Goal: Transaction & Acquisition: Purchase product/service

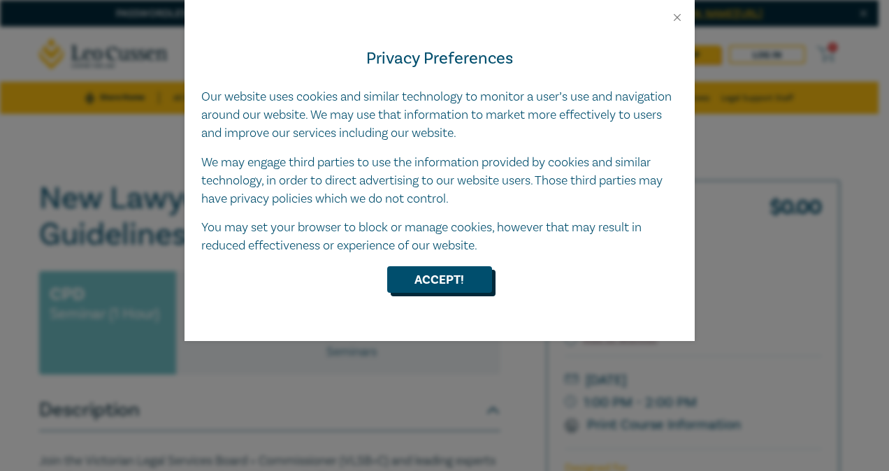
click at [435, 285] on button "Accept!" at bounding box center [439, 279] width 105 height 27
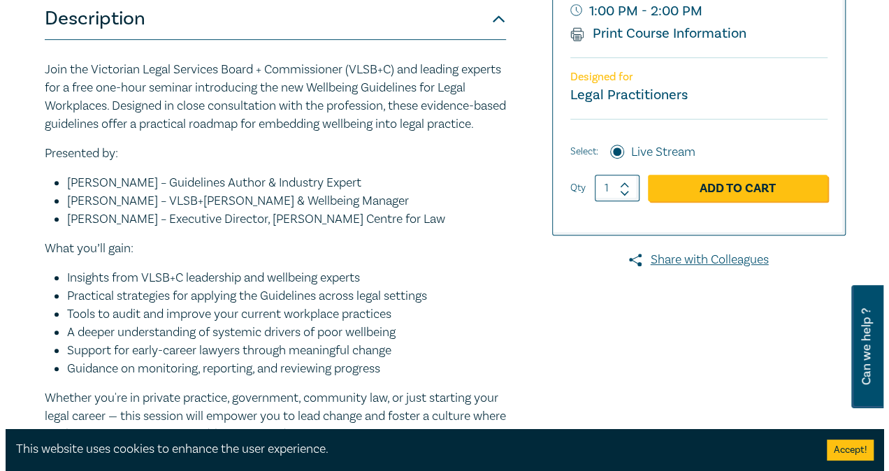
scroll to position [390, 0]
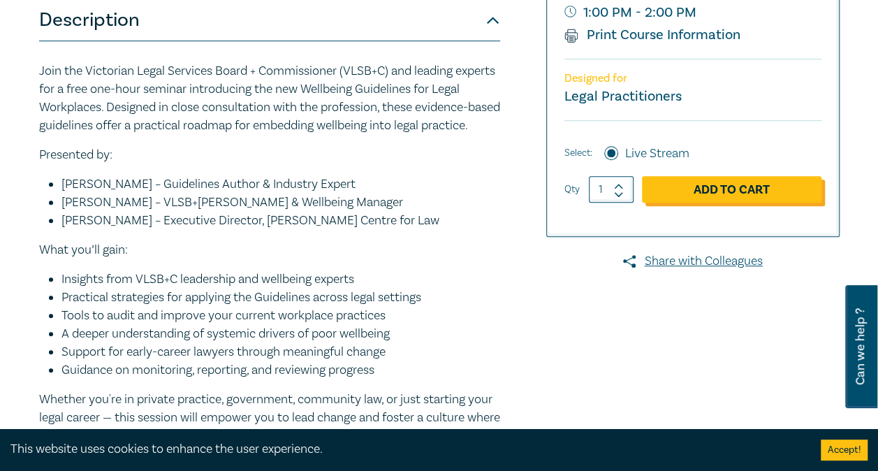
click at [701, 189] on link "Add to Cart" at bounding box center [732, 189] width 180 height 27
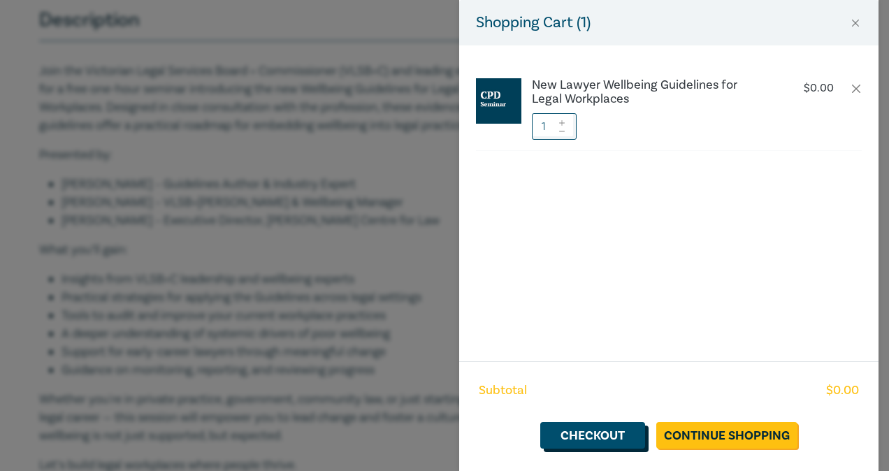
click at [599, 437] on link "Checkout" at bounding box center [592, 435] width 105 height 27
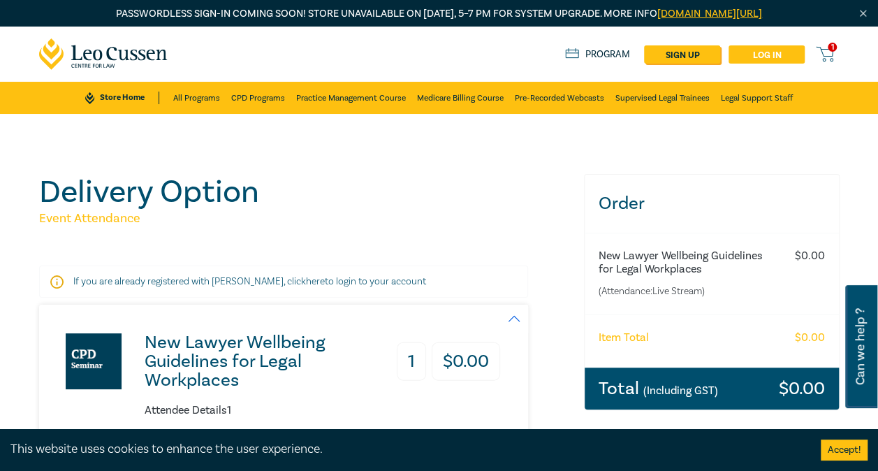
click at [756, 53] on link "Log in" at bounding box center [767, 54] width 76 height 18
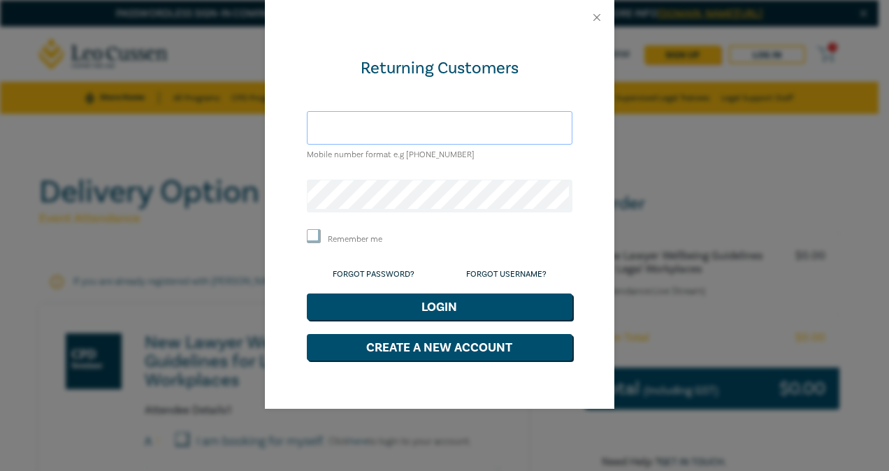
click at [380, 123] on input "text" at bounding box center [440, 128] width 266 height 34
type input "[PERSON_NAME][EMAIL_ADDRESS][DOMAIN_NAME]"
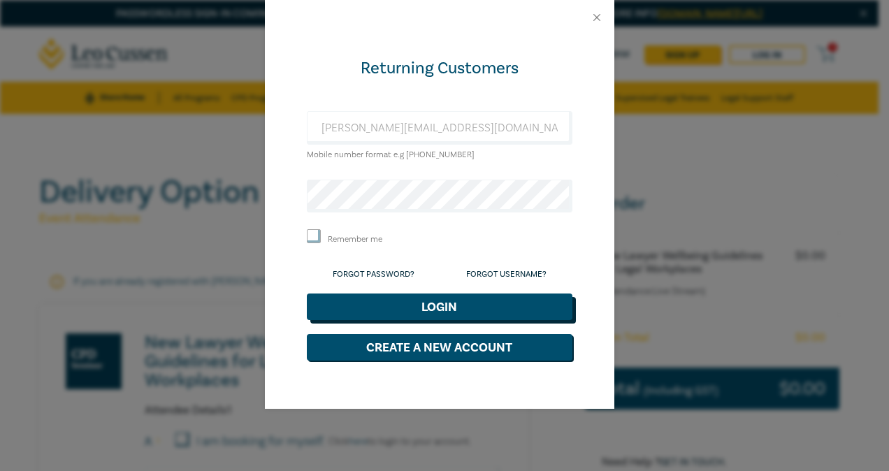
click at [487, 303] on button "Login" at bounding box center [440, 306] width 266 height 27
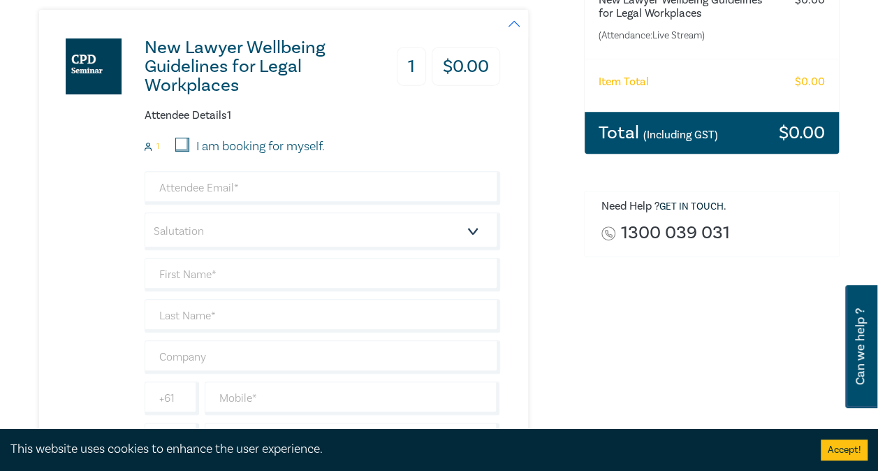
scroll to position [246, 0]
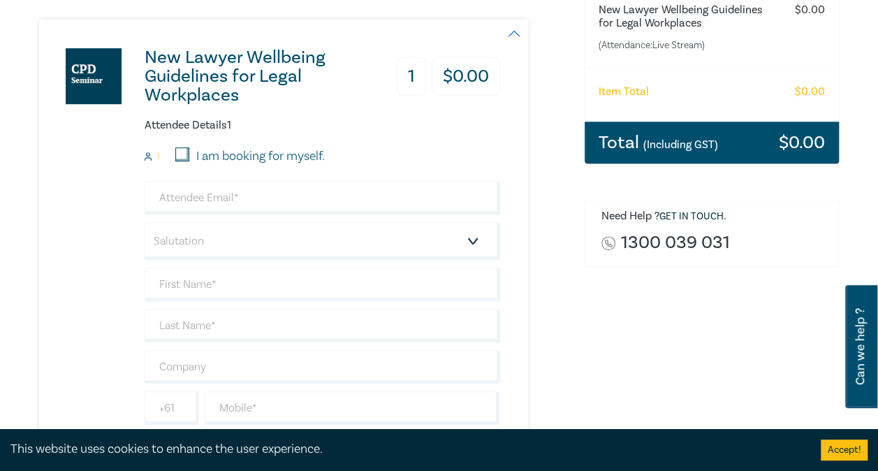
click at [177, 157] on input "I am booking for myself." at bounding box center [182, 154] width 14 height 14
checkbox input "true"
type input "[PERSON_NAME][EMAIL_ADDRESS][DOMAIN_NAME]"
type input "Samantha"
type input "Senior"
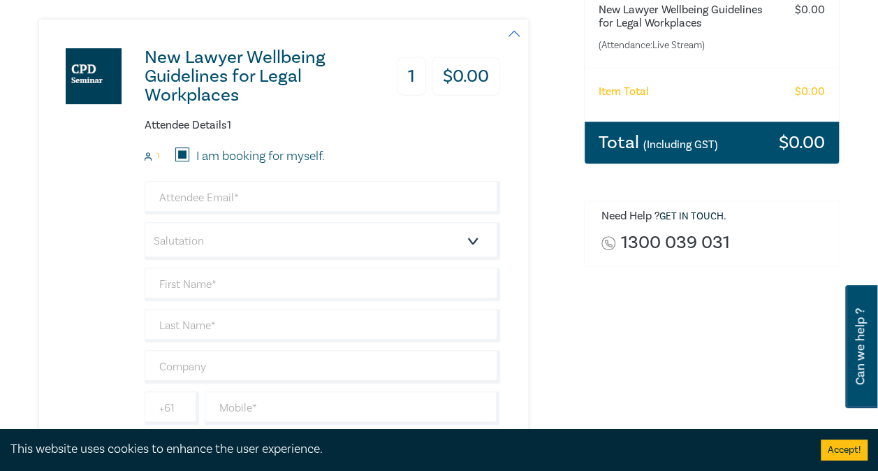
type input "Funds in Court, Supreme Court of Victoria"
type input "405322109"
click at [454, 247] on select "Salutation Mr. Mrs. Ms. Miss Dr. Prof. Other" at bounding box center [323, 241] width 356 height 38
click at [504, 203] on div "New Lawyer Wellbeing Guidelines for Legal Workplaces 1 $ 0.00 Attendee Details …" at bounding box center [283, 259] width 489 height 479
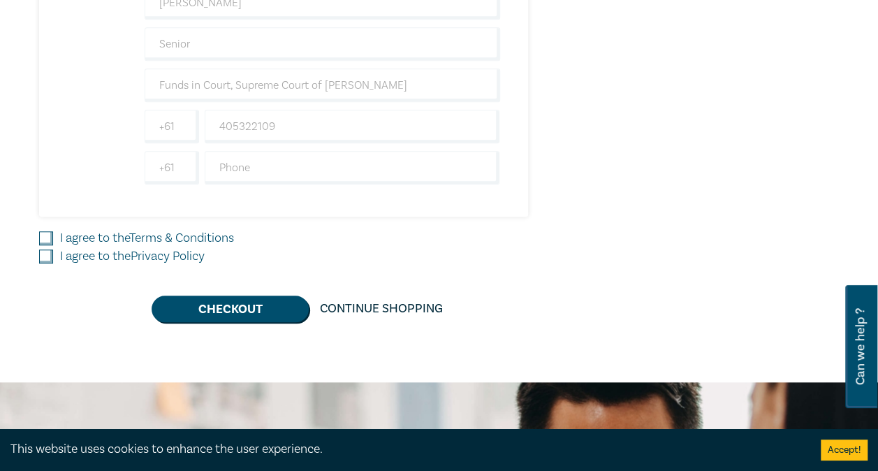
scroll to position [525, 0]
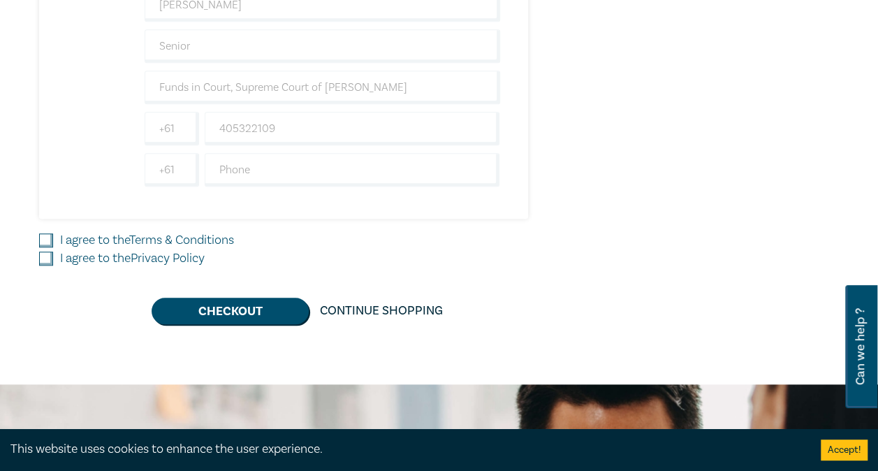
click at [41, 241] on input "I agree to the Terms & Conditions" at bounding box center [46, 240] width 14 height 14
checkbox input "true"
click at [45, 253] on input "I agree to the Privacy Policy" at bounding box center [46, 259] width 14 height 14
checkbox input "true"
click at [236, 317] on button "Checkout" at bounding box center [230, 311] width 157 height 27
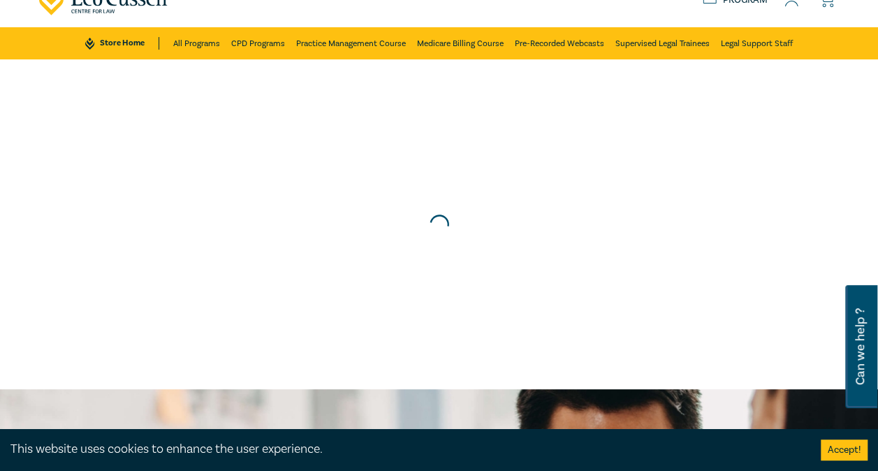
scroll to position [0, 0]
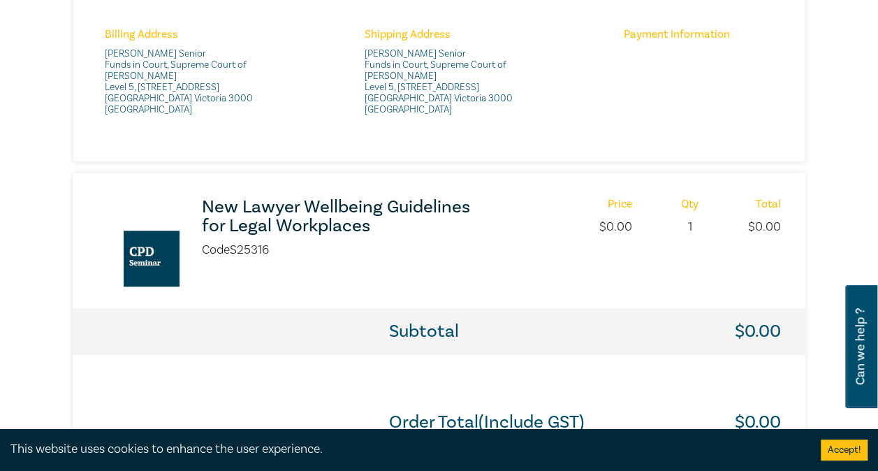
scroll to position [630, 0]
